Goal: Navigation & Orientation: Find specific page/section

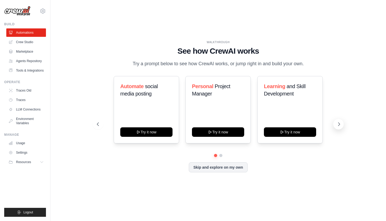
click at [339, 123] on icon at bounding box center [339, 123] width 2 height 3
click at [40, 11] on icon at bounding box center [43, 11] width 6 height 6
click at [40, 11] on icon at bounding box center [42, 11] width 5 height 4
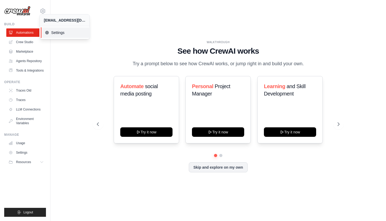
click at [55, 36] on link "Settings" at bounding box center [66, 32] width 50 height 11
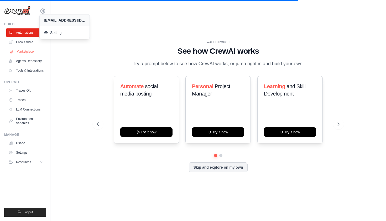
click at [33, 51] on link "Marketplace" at bounding box center [27, 51] width 40 height 8
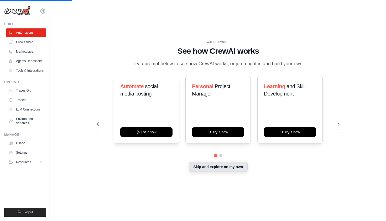
click at [197, 166] on button "Skip and explore on my own" at bounding box center [218, 167] width 59 height 10
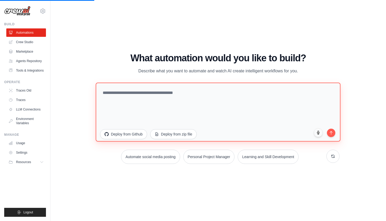
click at [152, 101] on textarea at bounding box center [218, 112] width 245 height 59
